Goal: Transaction & Acquisition: Subscribe to service/newsletter

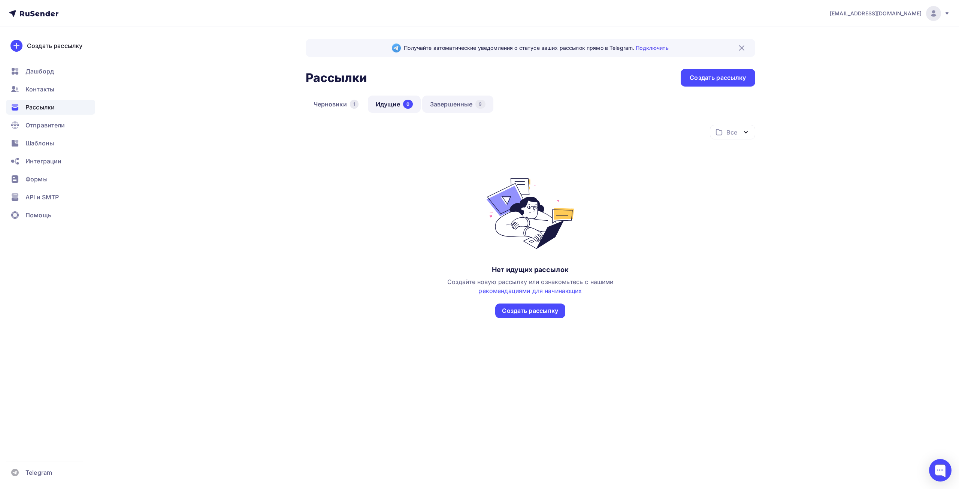
click at [453, 106] on link "Завершенные 9" at bounding box center [457, 104] width 71 height 17
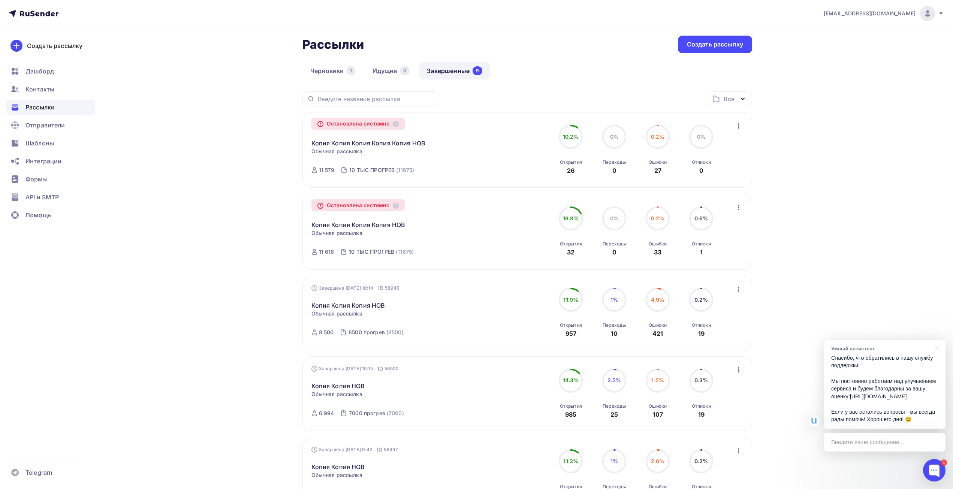
scroll to position [37, 0]
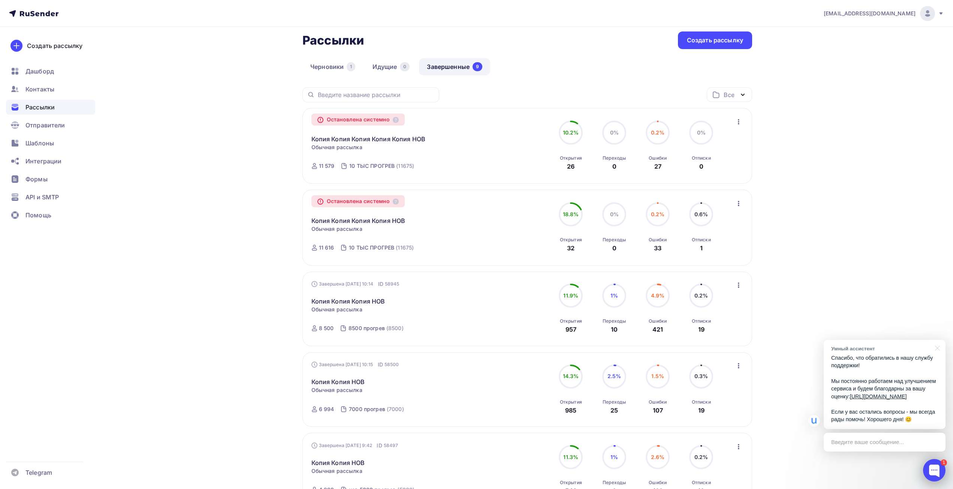
click at [935, 466] on div at bounding box center [934, 470] width 22 height 22
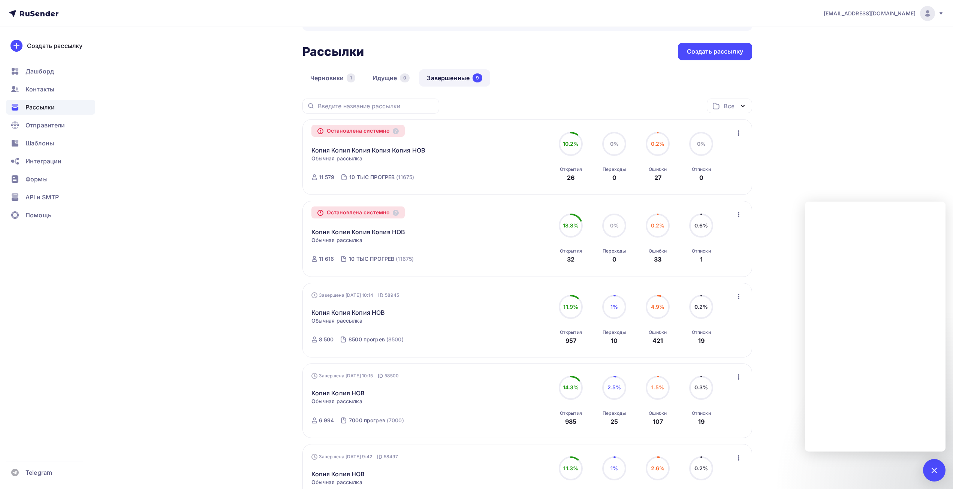
scroll to position [0, 0]
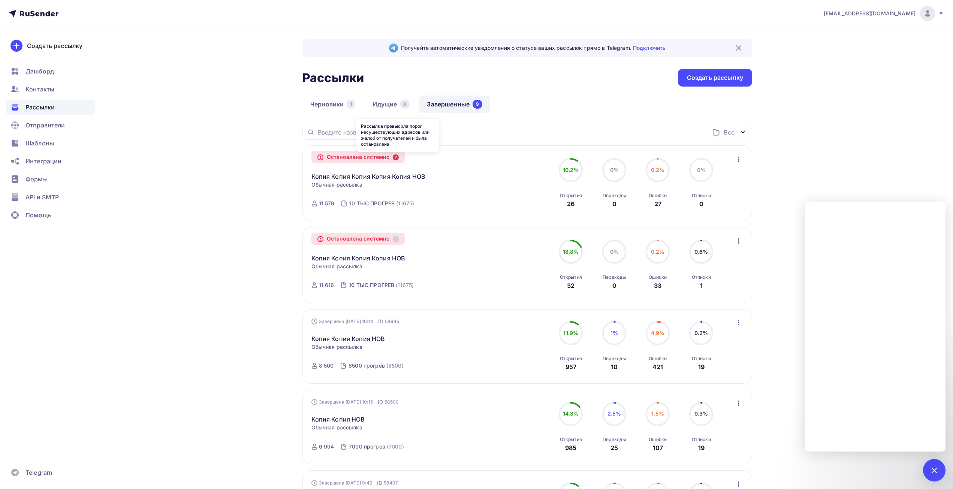
click at [399, 158] on icon at bounding box center [396, 157] width 6 height 6
click at [473, 165] on div "Копия Копия Копия Копия Копия НОВ Копировать в новую" at bounding box center [396, 172] width 171 height 18
click at [868, 184] on div "info@affinity-marketing.ru Аккаунт Тарифы Выйти Создать рассылку Дашборд Контак…" at bounding box center [476, 479] width 953 height 958
click at [941, 470] on div "1" at bounding box center [934, 470] width 22 height 22
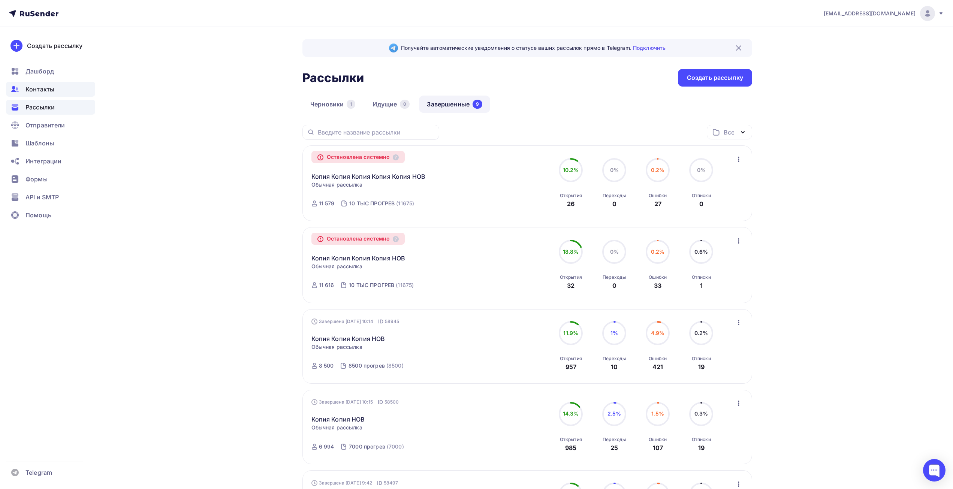
click at [50, 86] on span "Контакты" at bounding box center [39, 89] width 29 height 9
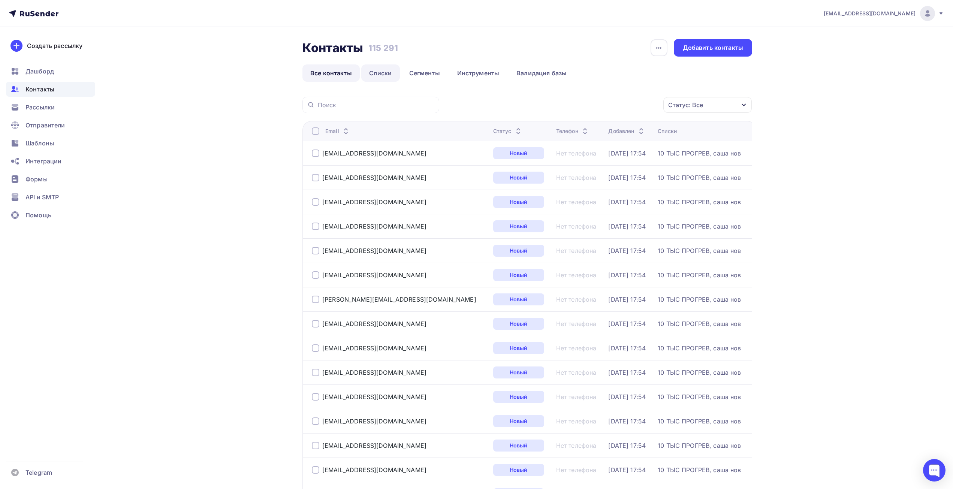
click at [391, 73] on link "Списки" at bounding box center [380, 72] width 39 height 17
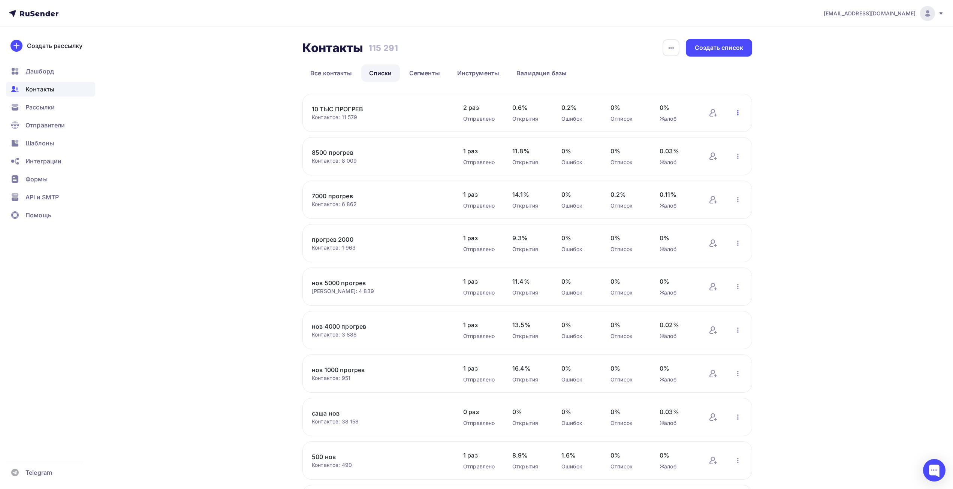
click at [736, 112] on icon "button" at bounding box center [737, 112] width 9 height 9
click at [699, 204] on div "Актуализация контактов" at bounding box center [688, 206] width 105 height 12
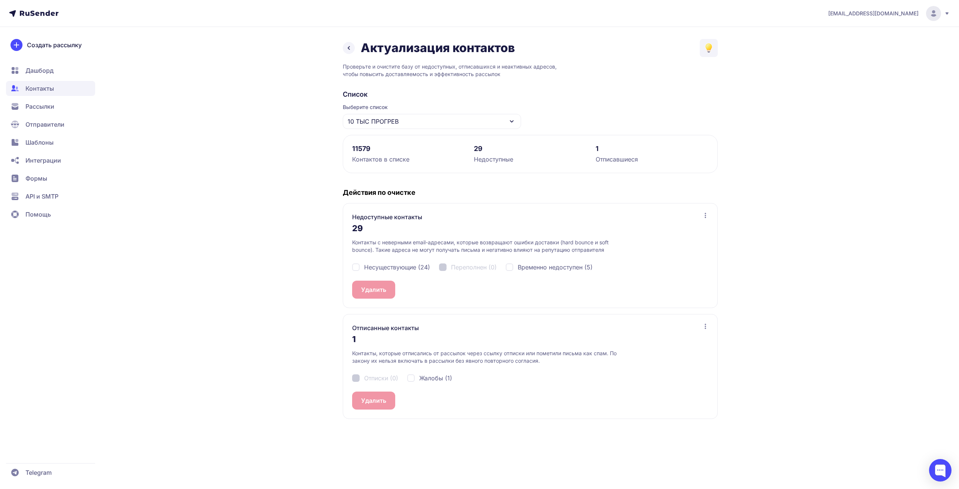
click at [386, 270] on span "Несуществующие (24)" at bounding box center [397, 267] width 66 height 9
checkbox input "true"
click at [538, 267] on span "Временно недоступен (5)" at bounding box center [555, 267] width 75 height 9
checkbox input "true"
click at [433, 379] on span "Жалобы (1)" at bounding box center [435, 378] width 33 height 9
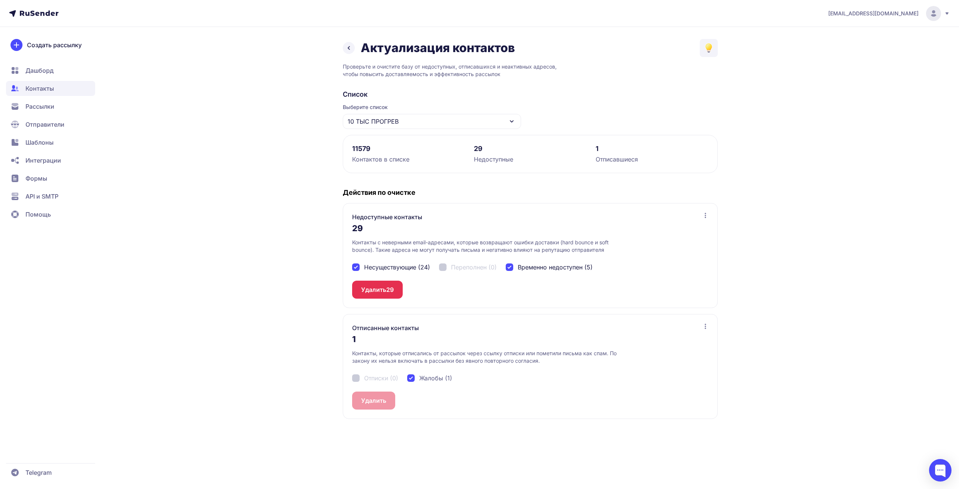
checkbox input "true"
click at [385, 404] on button "Удалить 1" at bounding box center [375, 401] width 46 height 18
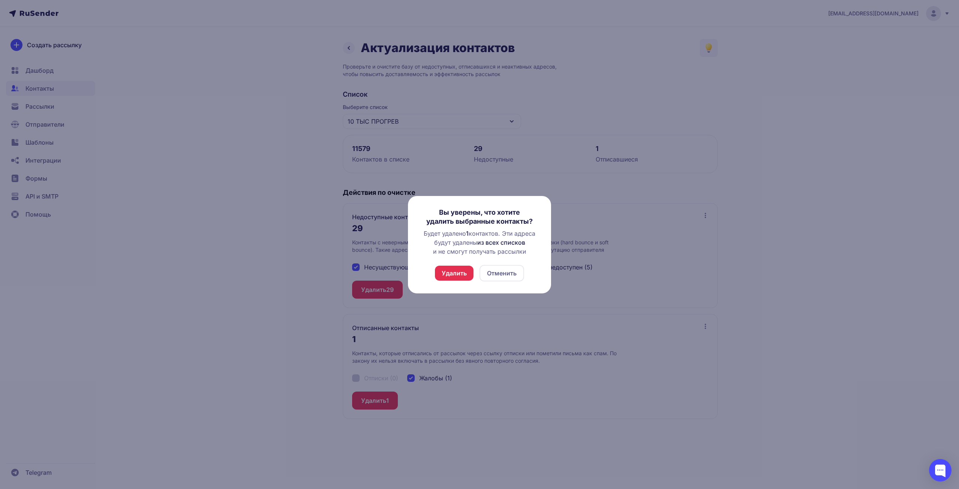
click at [453, 270] on button "Удалить" at bounding box center [454, 273] width 39 height 15
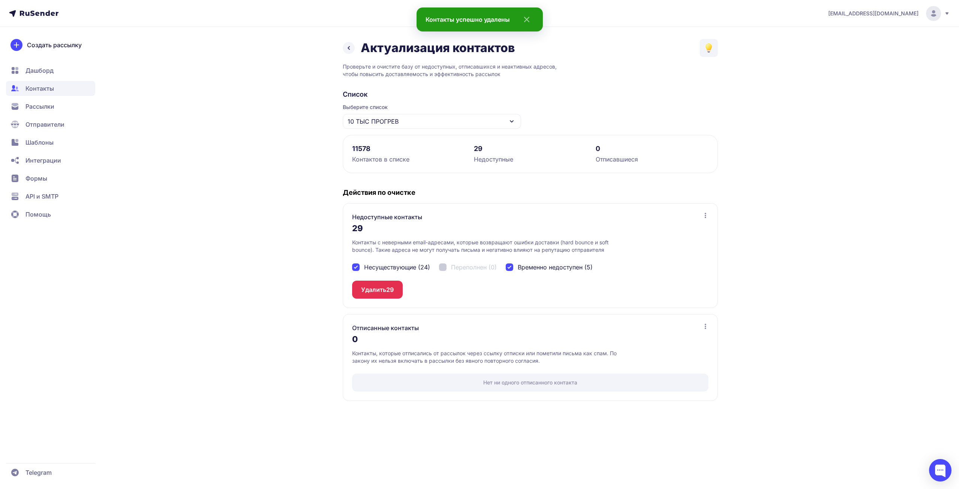
click at [387, 290] on span "29" at bounding box center [389, 289] width 7 height 9
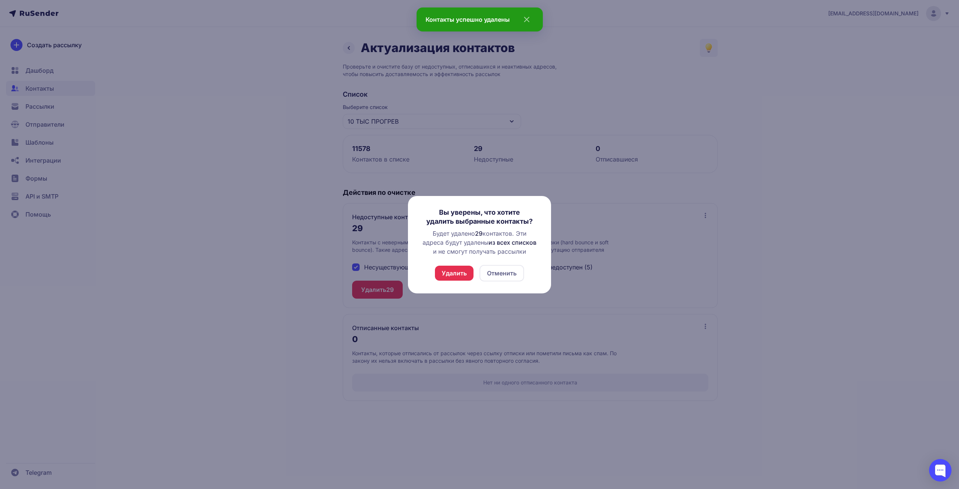
click at [438, 281] on div "Удалить Отменить" at bounding box center [479, 273] width 89 height 16
click at [447, 269] on button "Удалить" at bounding box center [454, 273] width 39 height 15
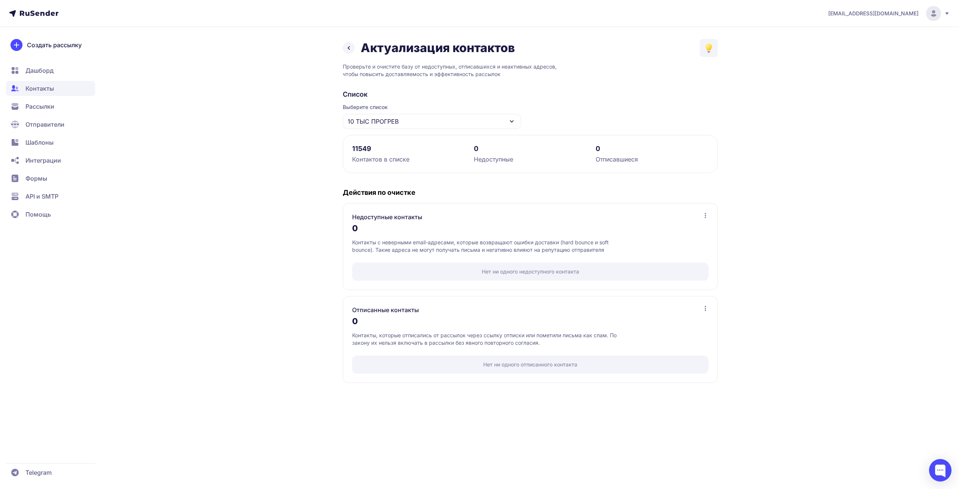
click at [40, 70] on span "Дашборд" at bounding box center [39, 70] width 28 height 9
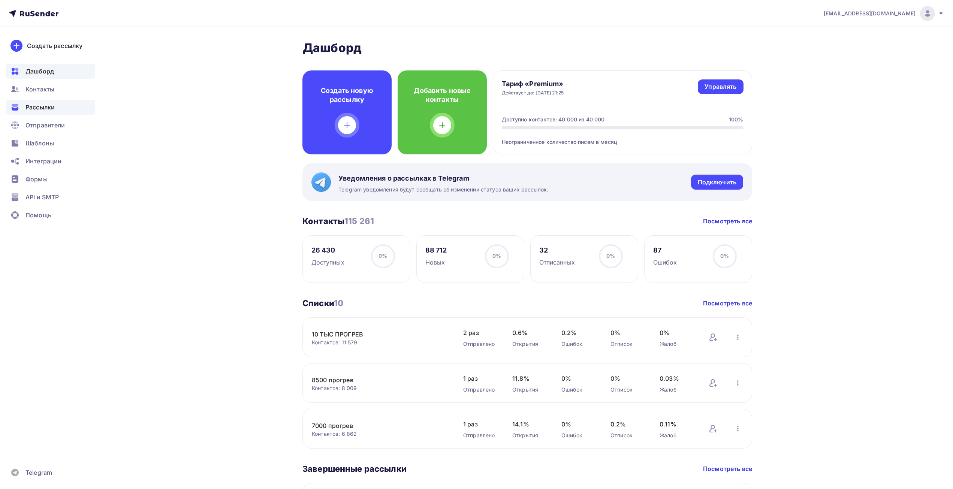
click at [38, 107] on span "Рассылки" at bounding box center [39, 107] width 29 height 9
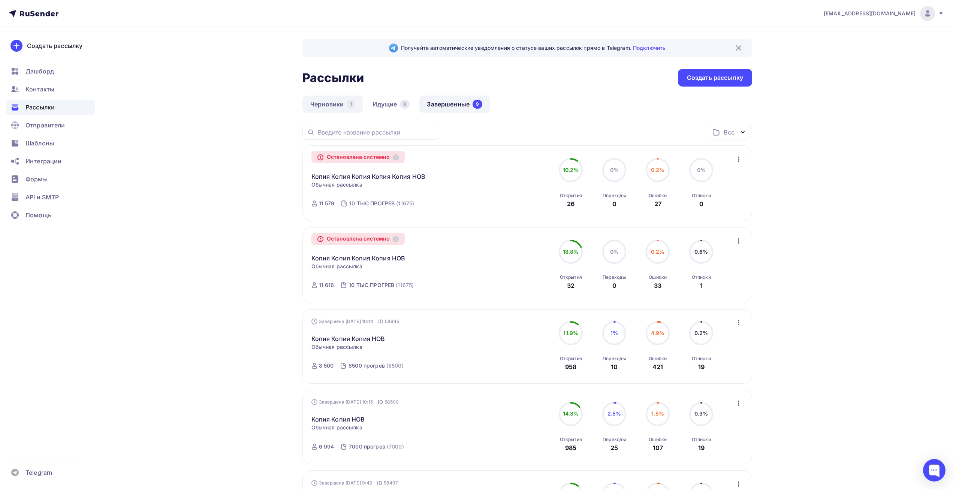
click at [340, 106] on link "Черновики 1" at bounding box center [332, 104] width 61 height 17
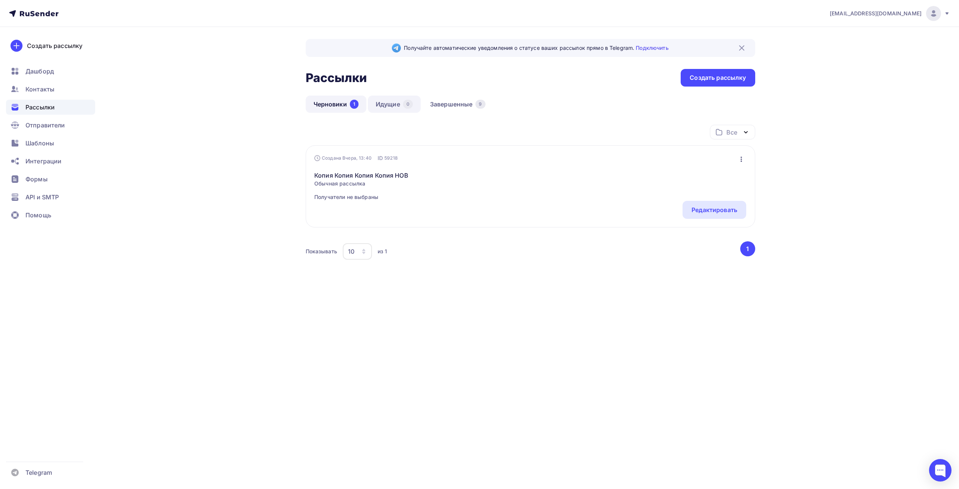
click at [384, 106] on link "Идущие 0" at bounding box center [394, 104] width 53 height 17
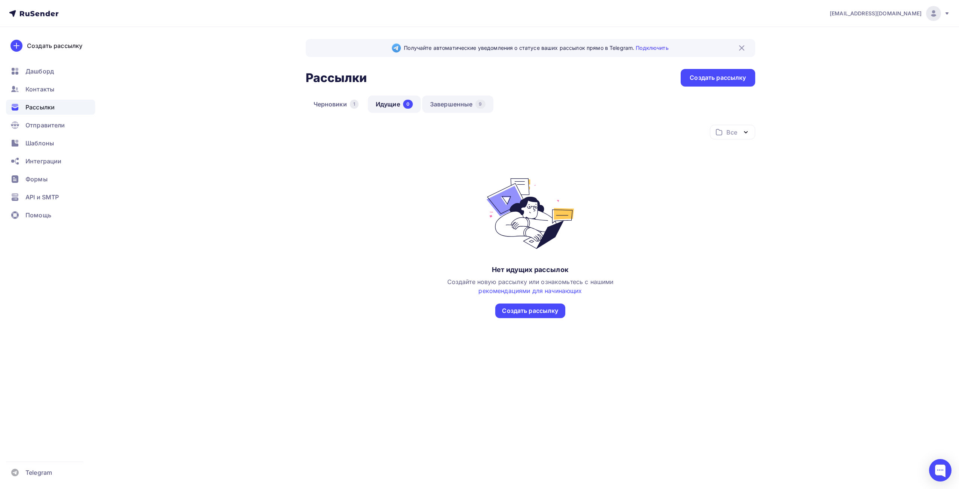
click at [435, 105] on link "Завершенные 9" at bounding box center [457, 104] width 71 height 17
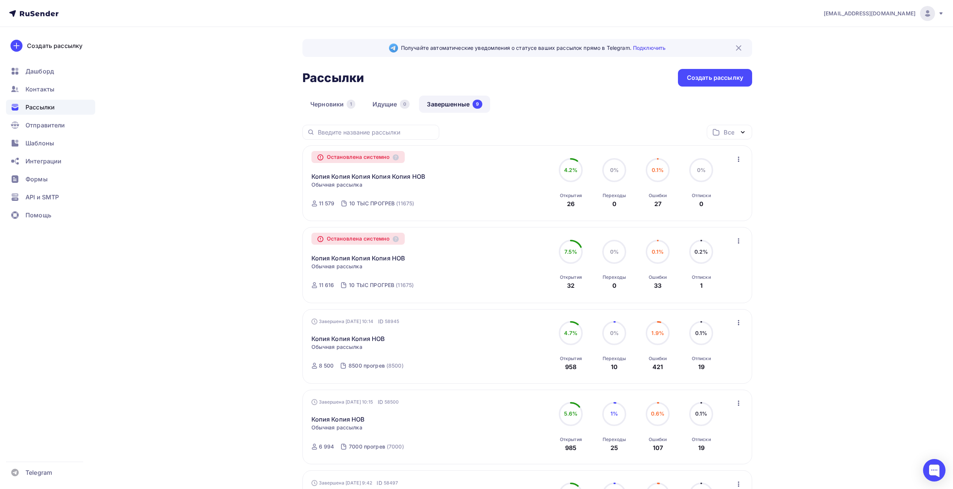
click at [735, 159] on icon "button" at bounding box center [738, 159] width 9 height 9
click at [723, 180] on div "Копировать в новую" at bounding box center [704, 178] width 77 height 9
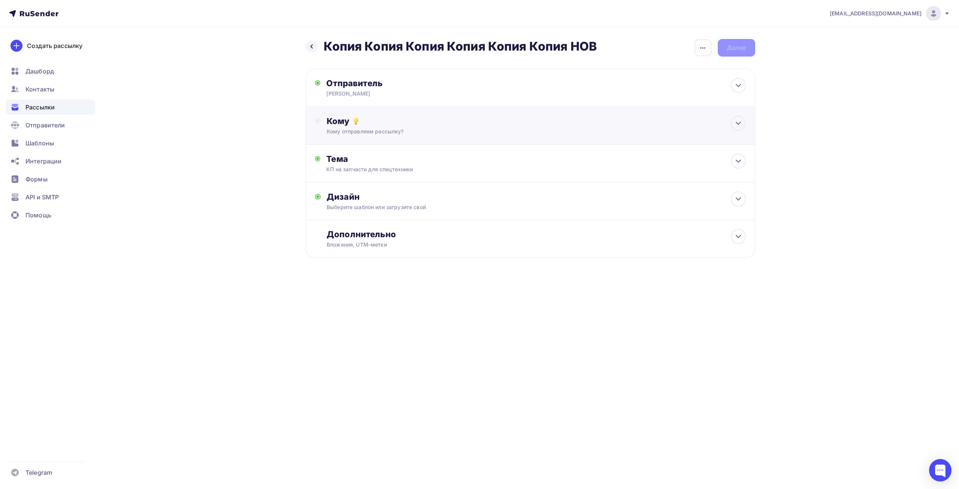
click at [378, 132] on div "Кому отправляем рассылку?" at bounding box center [515, 131] width 377 height 7
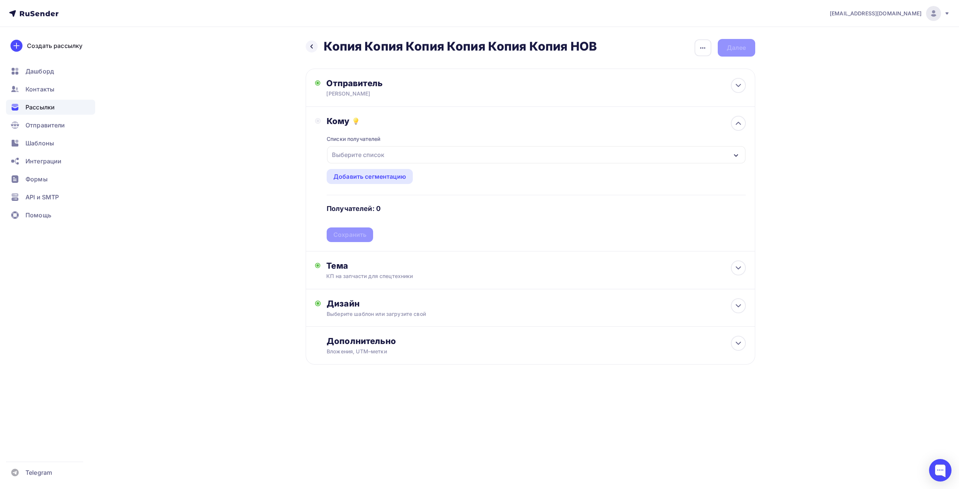
click at [373, 160] on div "Выберите список" at bounding box center [358, 154] width 58 height 13
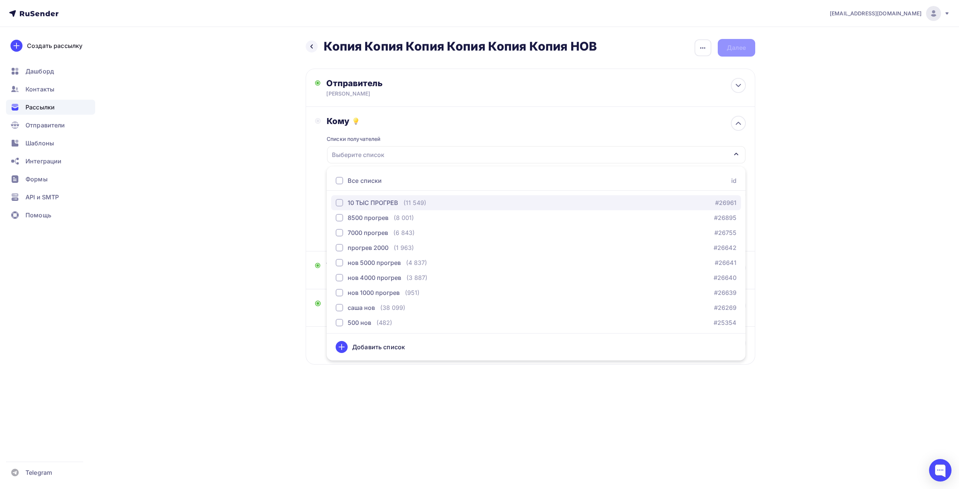
click at [372, 206] on div "10 ТЫС ПРОГРЕВ" at bounding box center [373, 202] width 51 height 9
click at [305, 170] on div "Назад Копия Копия Копия Копия Копия Копия НОВ Копия Копия Копия Копия Копия Коп…" at bounding box center [480, 220] width 614 height 386
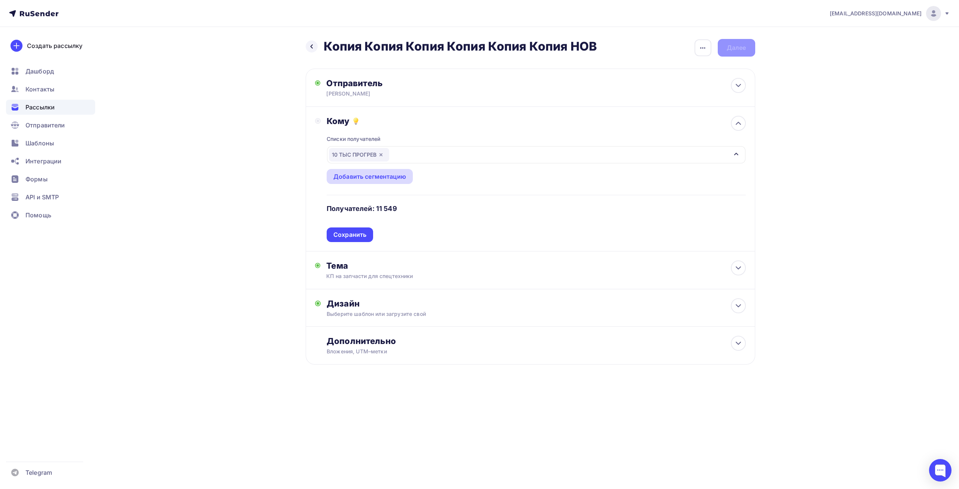
click at [382, 180] on div "Добавить сегментацию" at bounding box center [370, 176] width 73 height 9
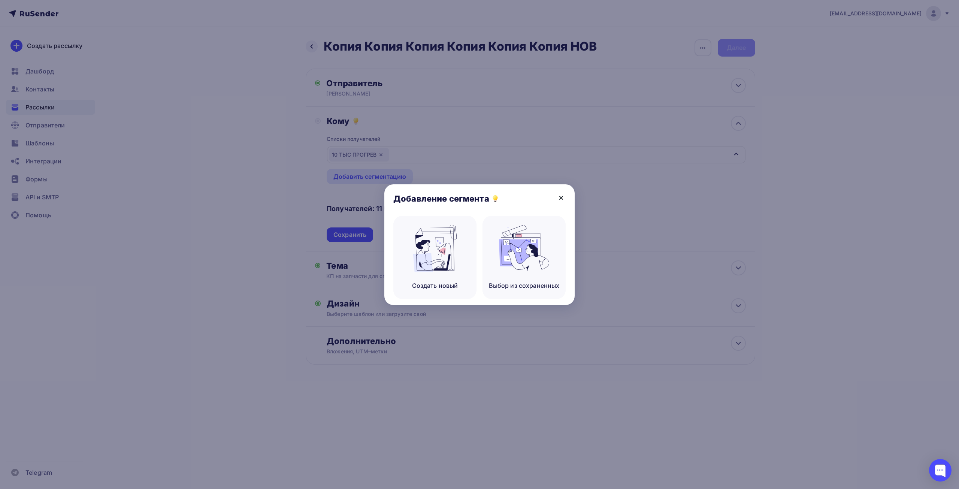
click at [559, 199] on icon at bounding box center [561, 197] width 9 height 9
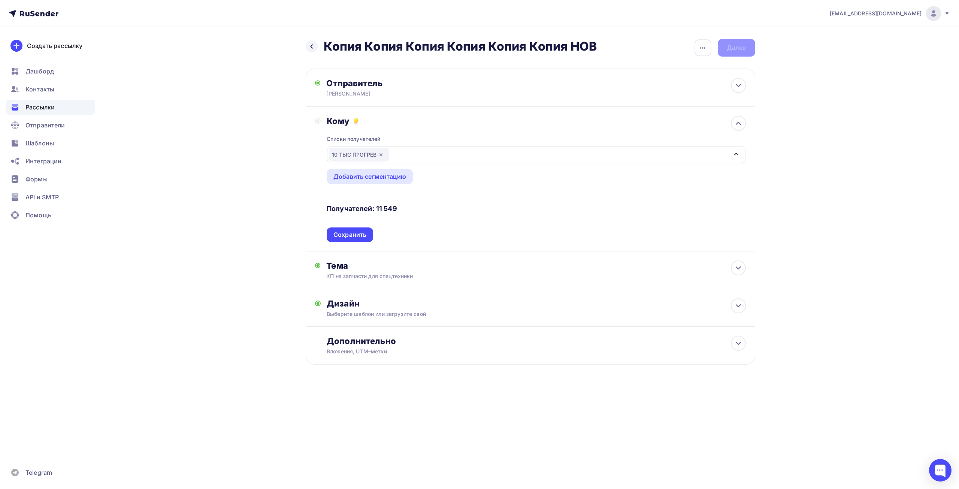
click at [368, 229] on div "Сохранить" at bounding box center [350, 234] width 46 height 15
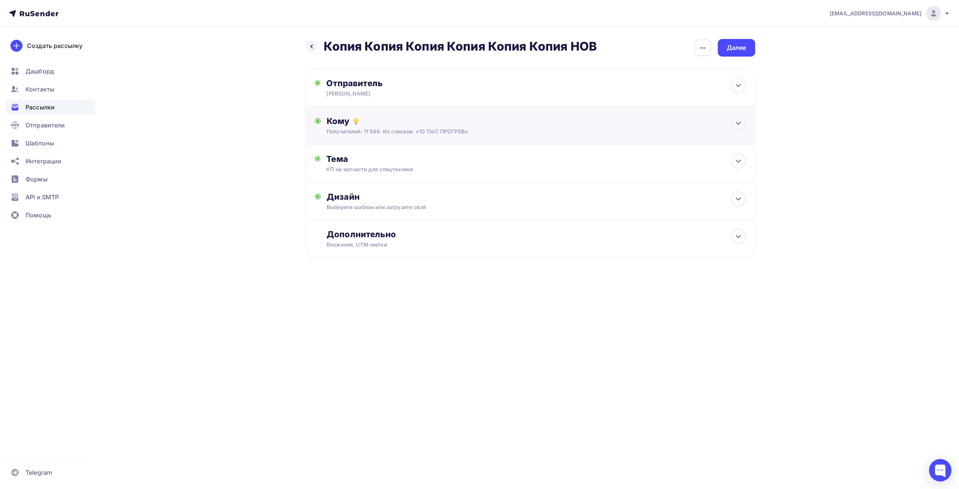
click at [371, 133] on div "Получателей: 11 549. Из списков: «10 ТЫС ПРОГРЕВ»." at bounding box center [515, 131] width 377 height 7
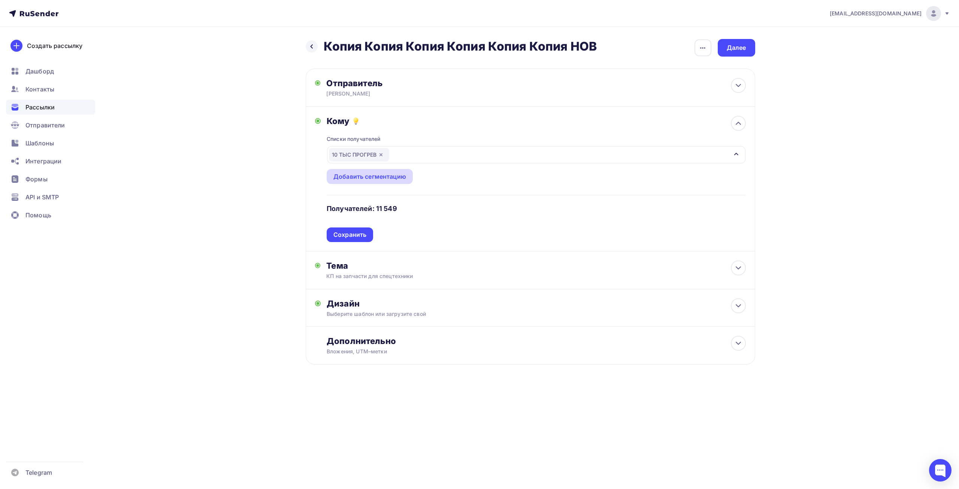
click at [363, 175] on div "Добавить сегментацию" at bounding box center [370, 176] width 73 height 9
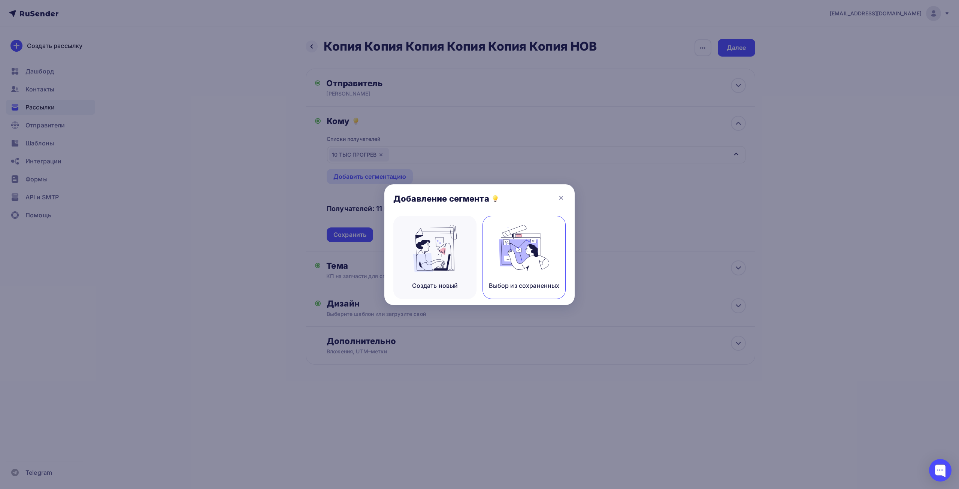
click at [533, 247] on img at bounding box center [524, 248] width 50 height 47
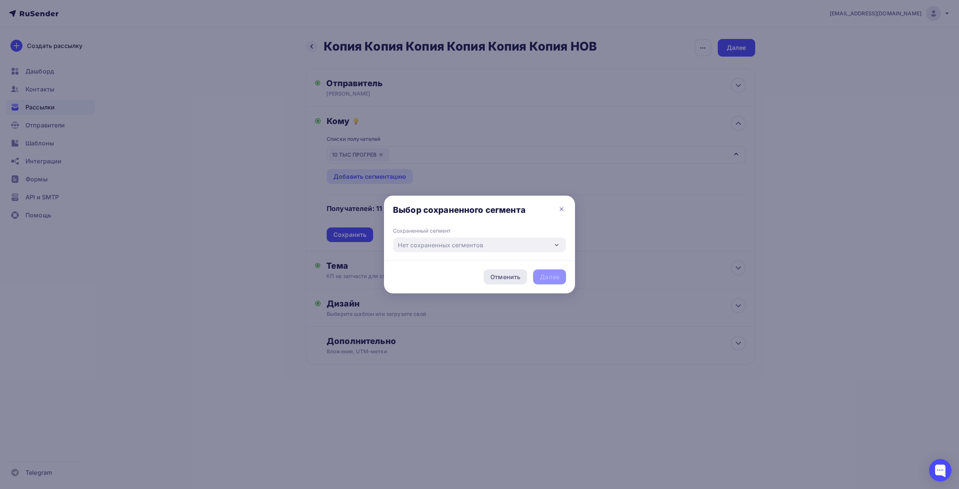
click at [519, 271] on div "Отменить" at bounding box center [505, 276] width 43 height 15
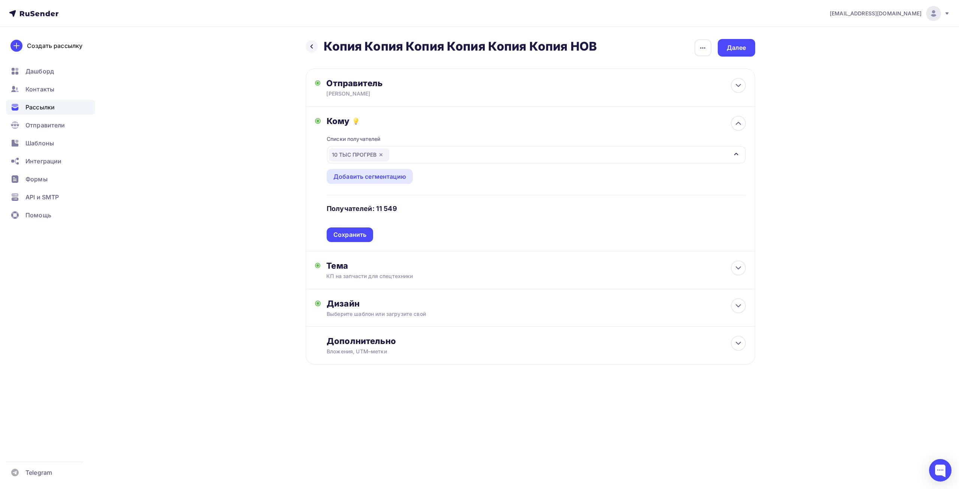
click at [284, 138] on div "Назад Копия Копия Копия Копия Копия Копия НОВ Копия Копия Копия Копия Копия Коп…" at bounding box center [480, 220] width 614 height 386
click at [350, 234] on div "Сохранить" at bounding box center [350, 234] width 33 height 9
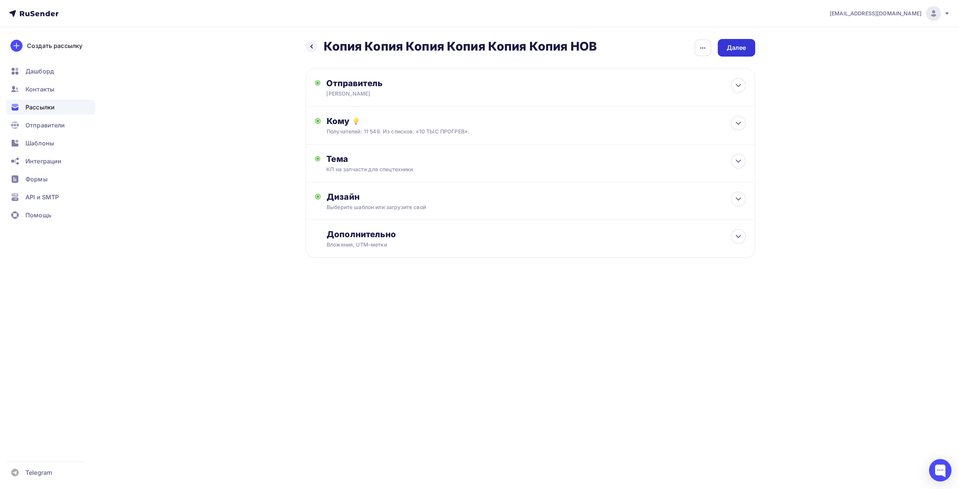
click at [745, 41] on div "Далее" at bounding box center [736, 48] width 37 height 18
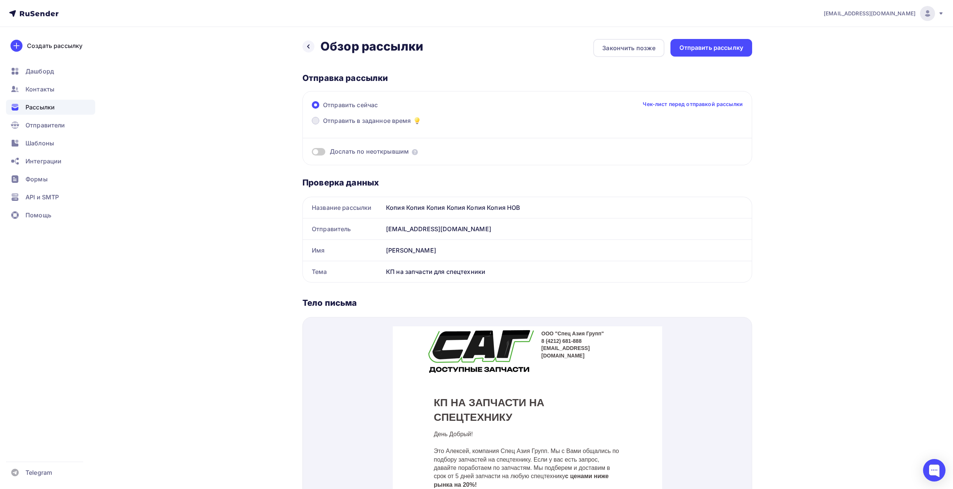
click at [359, 121] on span "Отправить в заданное время" at bounding box center [367, 120] width 88 height 9
click at [323, 125] on input "Отправить в заданное время" at bounding box center [323, 125] width 0 height 0
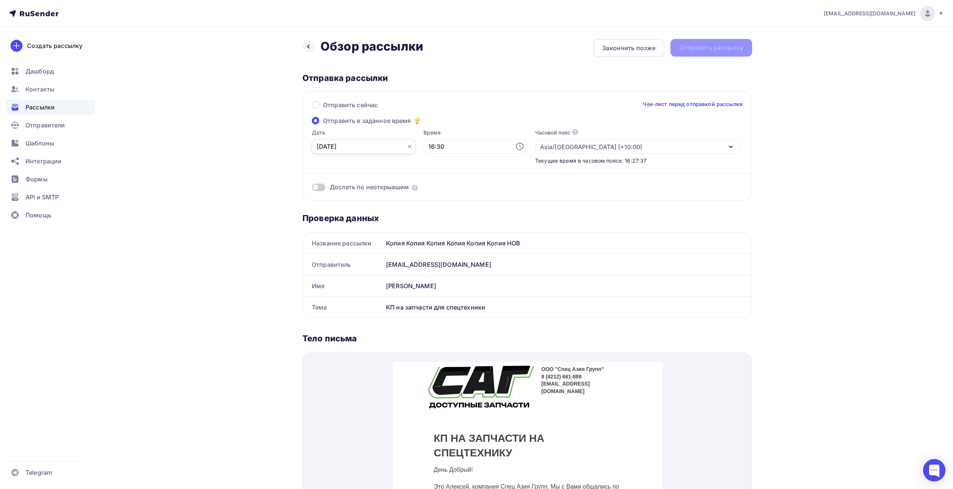
click at [387, 149] on input "15.09.2025" at bounding box center [364, 146] width 104 height 14
click at [337, 225] on div "16" at bounding box center [335, 223] width 12 height 7
type input "16.09.2025"
click at [515, 146] on icon at bounding box center [519, 146] width 9 height 9
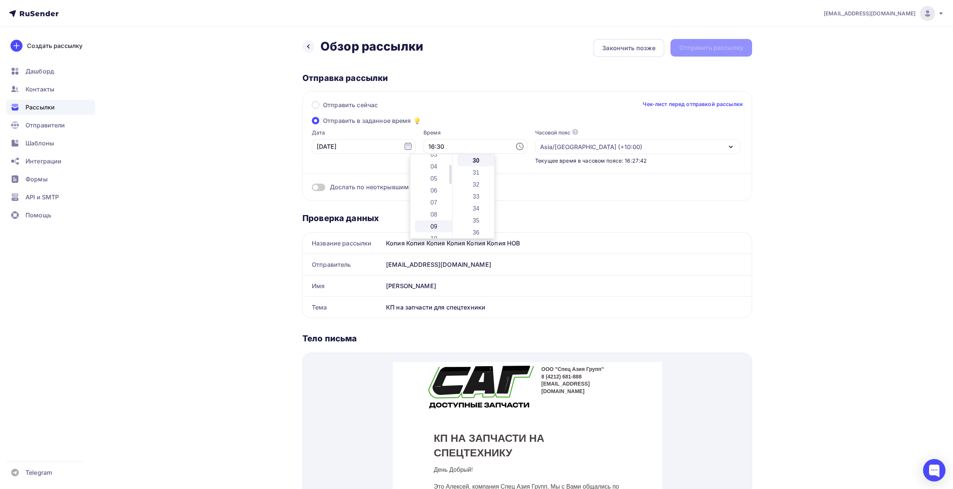
click at [434, 227] on li "09" at bounding box center [434, 226] width 39 height 12
type input "09:30"
click at [264, 192] on div "Назад Обзор рассылки Обзор рассылки Закончить позже Отправить рассылку Отправка…" at bounding box center [476, 422] width 614 height 791
click at [729, 44] on div "Отправить рассылку" at bounding box center [711, 47] width 64 height 9
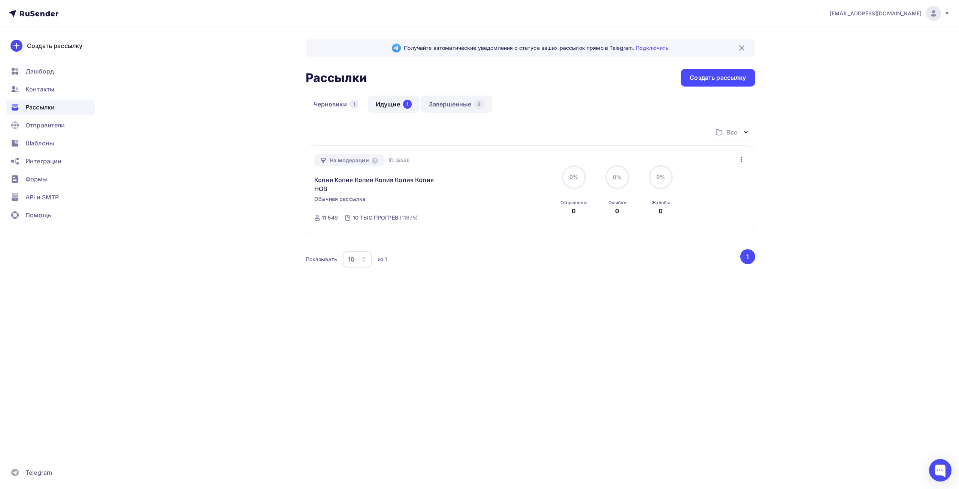
click at [440, 99] on link "Завершенные 9" at bounding box center [456, 104] width 71 height 17
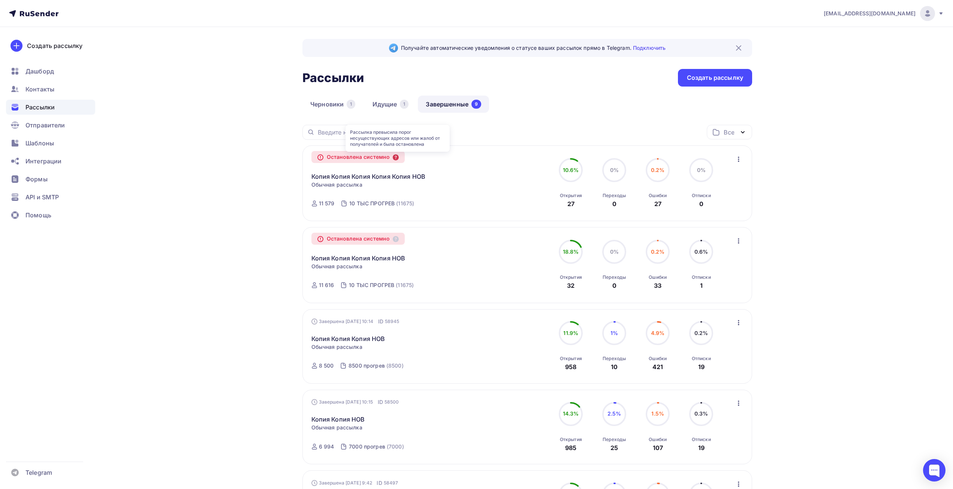
click at [399, 157] on icon at bounding box center [396, 157] width 6 height 6
click at [397, 175] on link "Копия Копия Копия Копия Копия НОВ" at bounding box center [368, 176] width 114 height 9
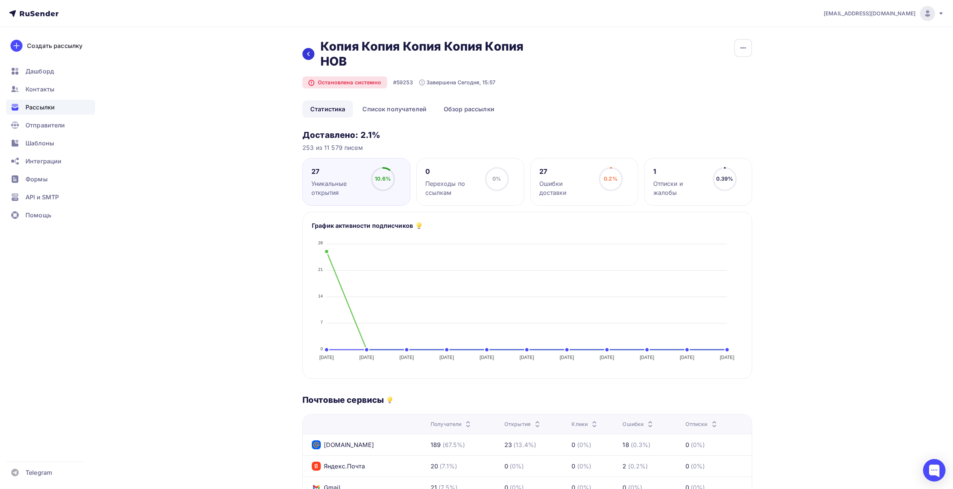
click at [307, 54] on icon at bounding box center [308, 54] width 6 height 6
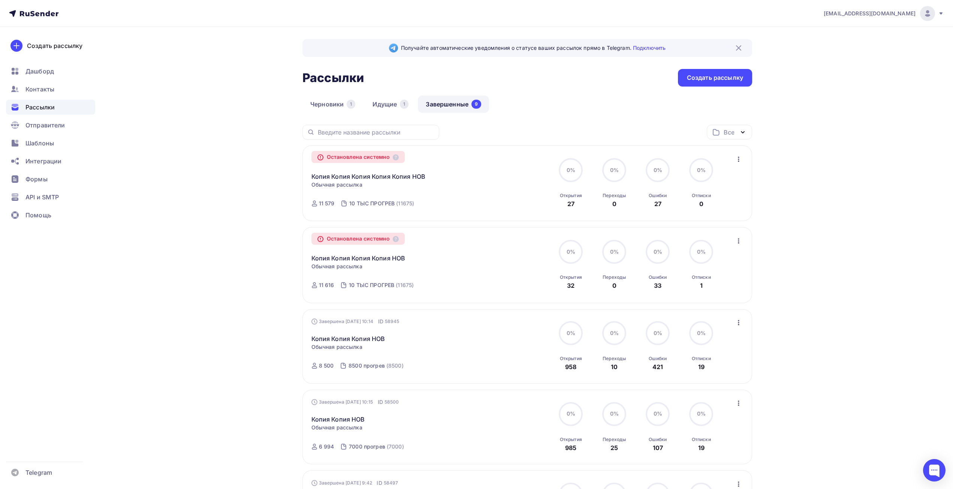
click at [519, 280] on div "Остановлена системно Копия Копия Копия Копия НОВ Копировать в новую Обычная рас…" at bounding box center [527, 265] width 432 height 58
click at [578, 268] on div "13% 13% Открытия 32" at bounding box center [570, 265] width 37 height 50
click at [350, 239] on div "Остановлена системно" at bounding box center [358, 239] width 94 height 12
click at [344, 264] on span "Обычная рассылка" at bounding box center [336, 266] width 51 height 7
click at [344, 259] on link "Копия Копия Копия Копия НОВ" at bounding box center [358, 258] width 94 height 9
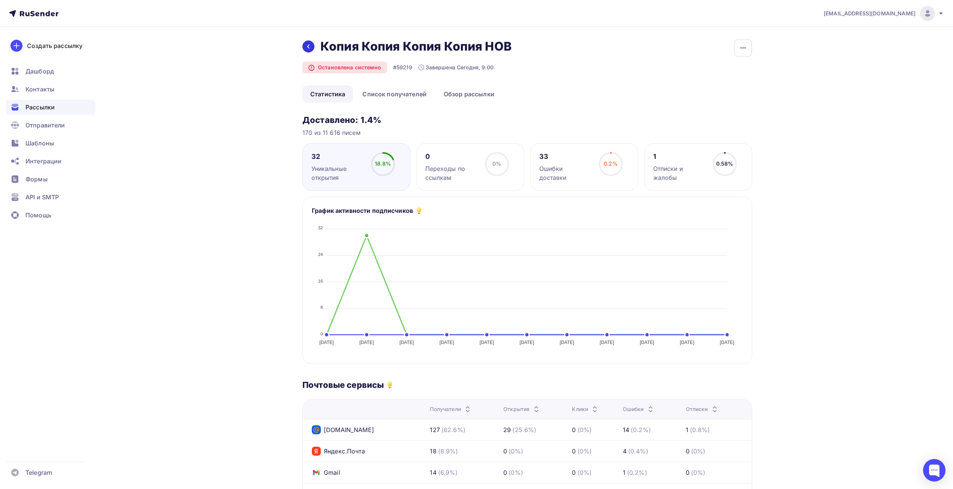
click at [308, 46] on icon at bounding box center [308, 46] width 6 height 6
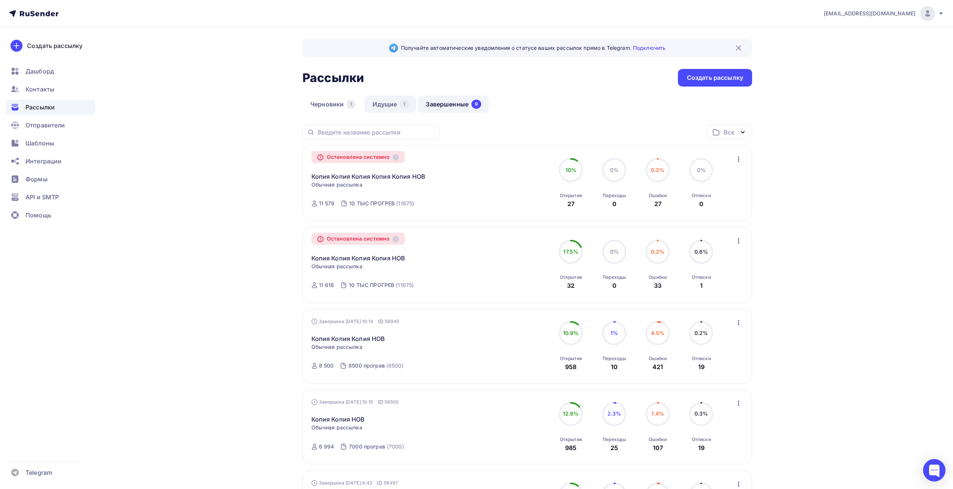
click at [397, 103] on link "Идущие 1" at bounding box center [391, 104] width 52 height 17
